Goal: Transaction & Acquisition: Purchase product/service

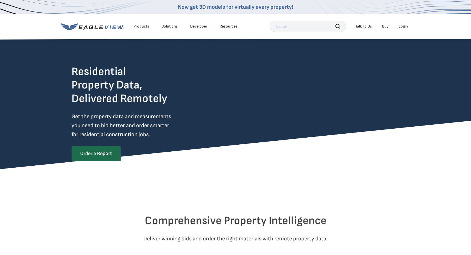
click at [405, 26] on div "Login" at bounding box center [403, 26] width 9 height 5
click at [403, 26] on div "Login" at bounding box center [403, 26] width 9 height 5
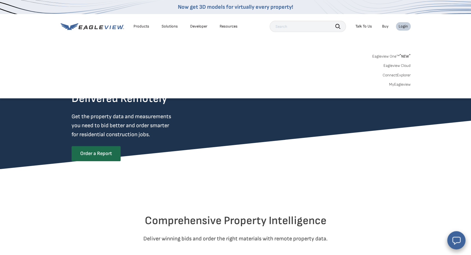
click at [395, 86] on link "MyEagleview" at bounding box center [400, 84] width 22 height 5
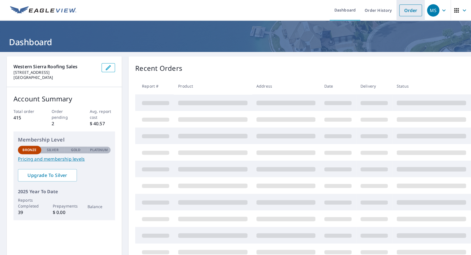
drag, startPoint x: 409, startPoint y: 12, endPoint x: 400, endPoint y: 20, distance: 11.5
click at [409, 12] on link "Order" at bounding box center [410, 10] width 23 height 12
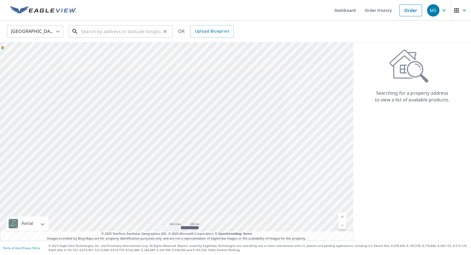
click at [95, 32] on input "text" at bounding box center [121, 32] width 80 height 16
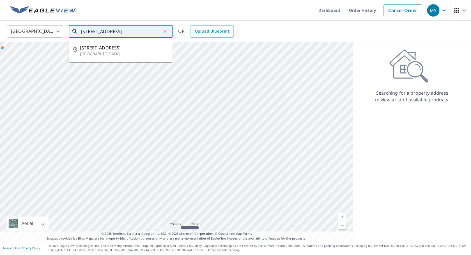
type input "2539 30th av s seattle 98144"
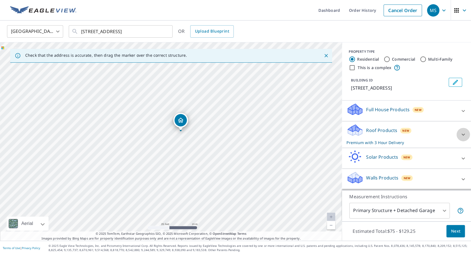
click at [464, 134] on icon at bounding box center [463, 135] width 3 height 2
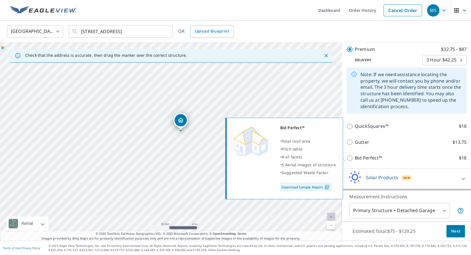
scroll to position [105, 0]
click at [350, 159] on input "Bid Perfect™ $18" at bounding box center [351, 157] width 8 height 7
checkbox input "true"
checkbox input "false"
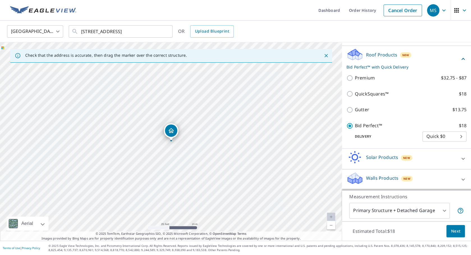
scroll to position [76, 0]
click at [459, 229] on span "Next" at bounding box center [456, 231] width 10 height 7
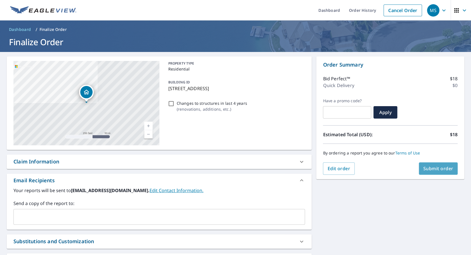
click at [437, 172] on button "Submit order" at bounding box center [438, 168] width 39 height 12
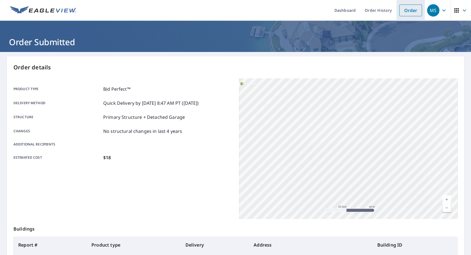
click at [410, 10] on link "Order" at bounding box center [410, 10] width 23 height 12
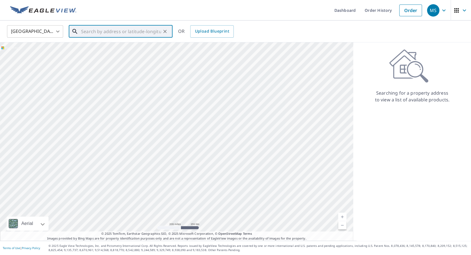
click at [112, 32] on input "text" at bounding box center [121, 32] width 80 height 16
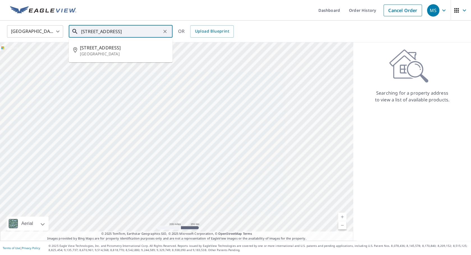
type input "3820 45th av s seattle 98118"
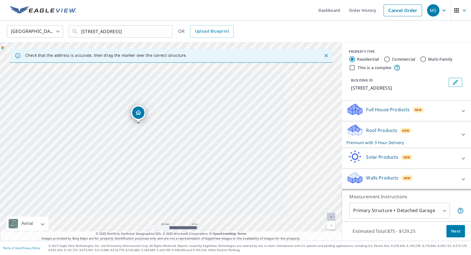
click at [464, 134] on icon at bounding box center [463, 135] width 3 height 2
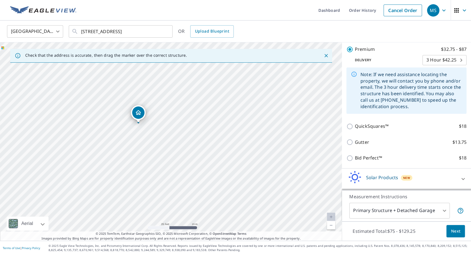
scroll to position [106, 0]
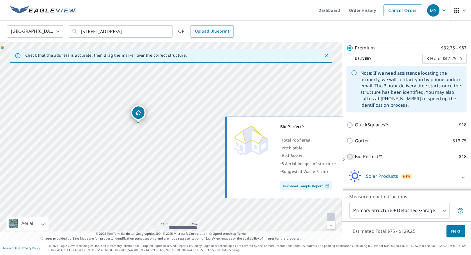
click at [350, 157] on input "Bid Perfect™ $18" at bounding box center [351, 156] width 8 height 7
checkbox input "true"
checkbox input "false"
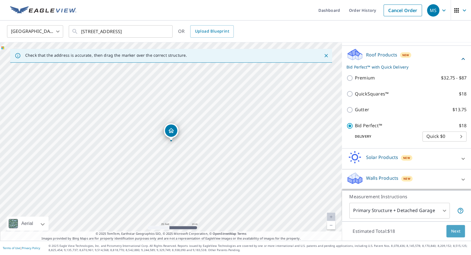
click at [456, 232] on span "Next" at bounding box center [456, 231] width 10 height 7
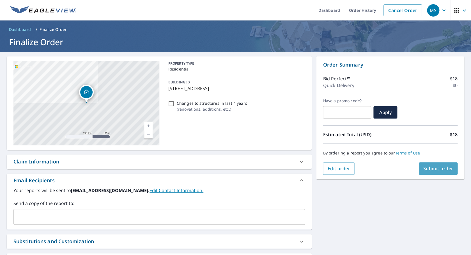
click at [438, 170] on span "Submit order" at bounding box center [439, 168] width 30 height 6
